Goal: Obtain resource: Obtain resource

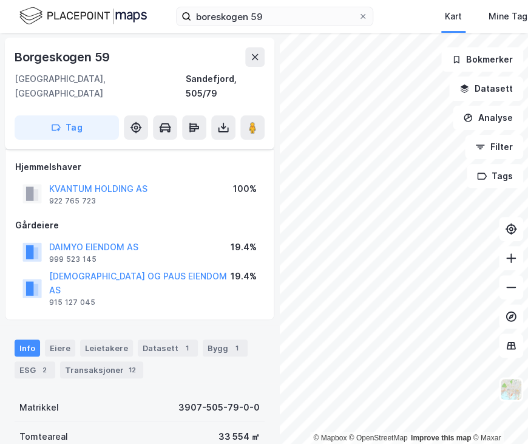
scroll to position [83, 0]
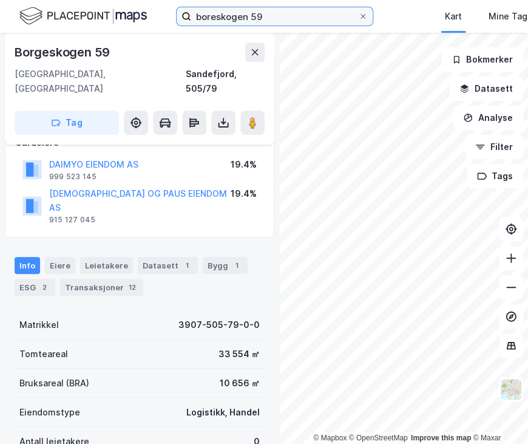
click at [220, 19] on input "boreskogen 59" at bounding box center [274, 16] width 167 height 18
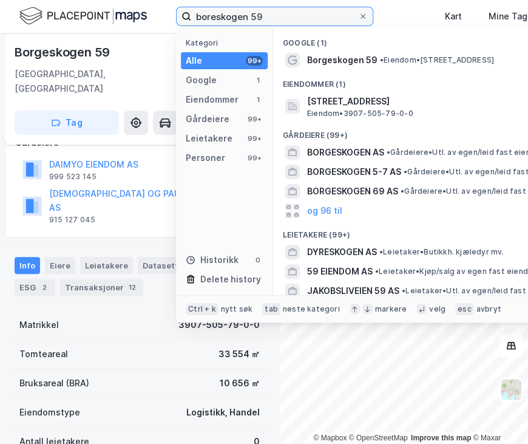
drag, startPoint x: 274, startPoint y: 16, endPoint x: 52, endPoint y: 12, distance: 222.1
click at [52, 12] on div "boreskogen 59 Kategori Alle 99+ Google 1 Eiendommer 1 Gårdeiere 99+ Leietakere …" at bounding box center [264, 16] width 528 height 33
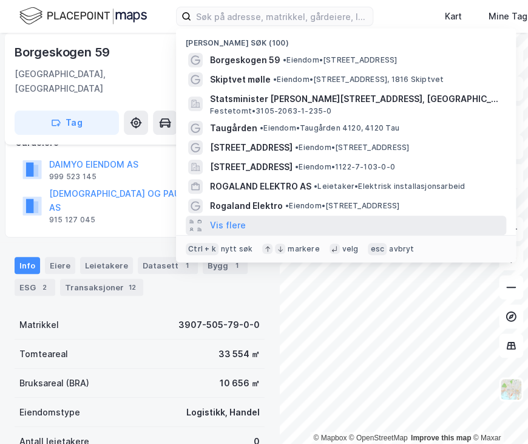
click at [256, 226] on div "Vis flere" at bounding box center [346, 224] width 320 height 19
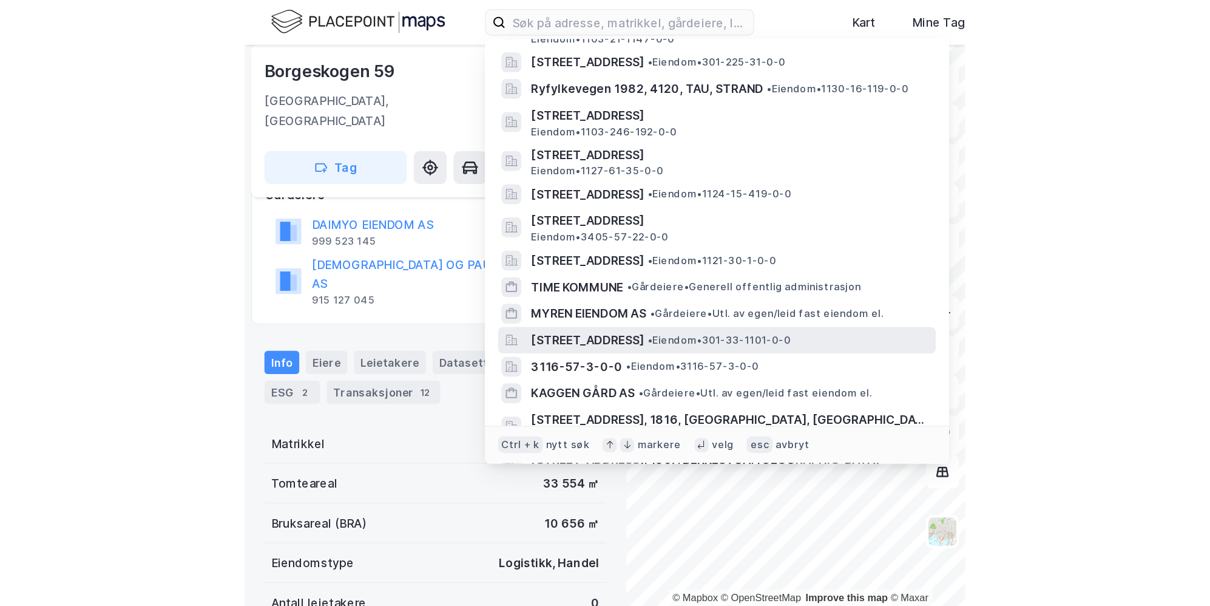
scroll to position [303, 0]
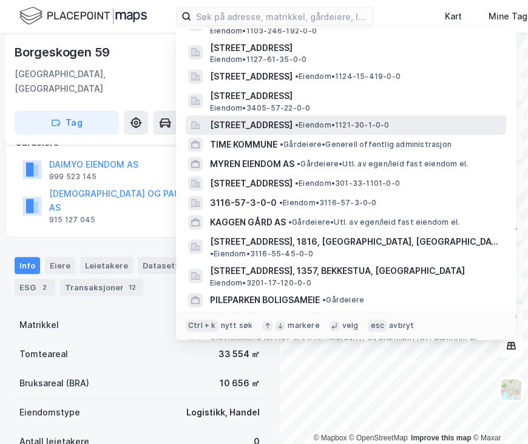
click at [268, 128] on span "[STREET_ADDRESS]" at bounding box center [251, 125] width 83 height 15
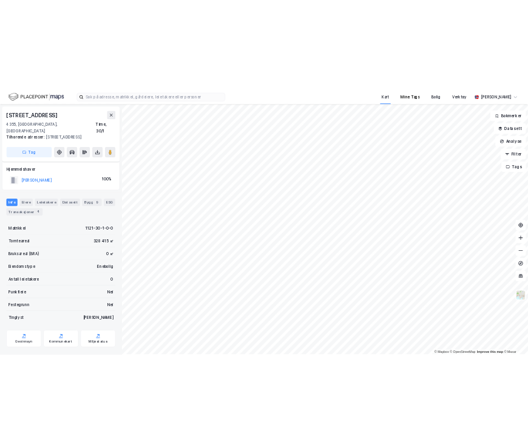
scroll to position [70, 0]
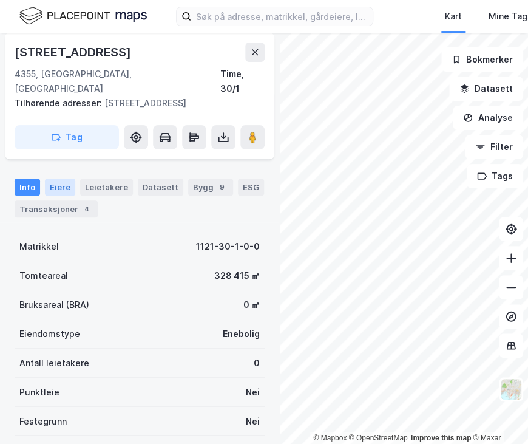
click at [56, 178] on div "Eiere" at bounding box center [60, 186] width 30 height 17
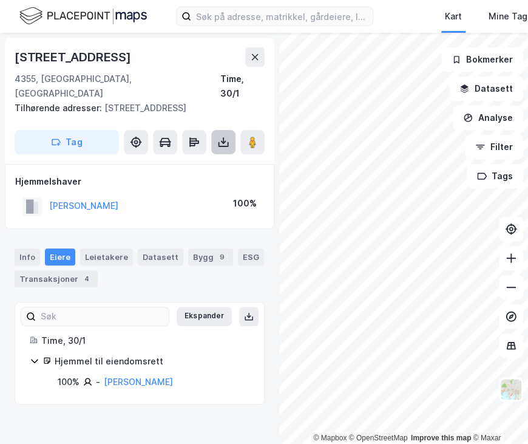
click at [218, 136] on icon at bounding box center [223, 142] width 12 height 12
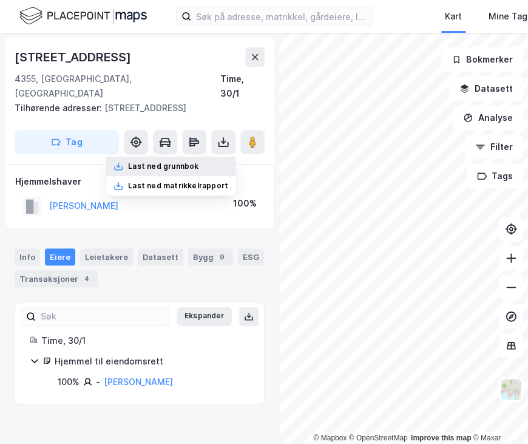
click at [205, 157] on div "Last ned grunnbok" at bounding box center [170, 166] width 129 height 19
